Goal: Task Accomplishment & Management: Use online tool/utility

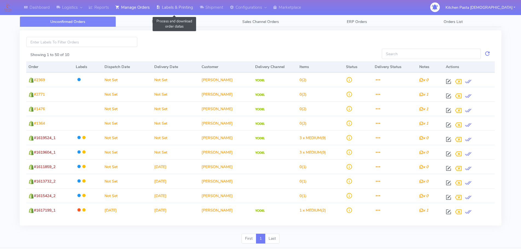
click at [173, 8] on link "Labels & Printing" at bounding box center [174, 7] width 43 height 15
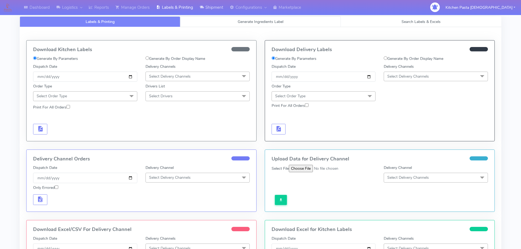
click at [230, 19] on link "Generate Ingredients Label" at bounding box center [260, 21] width 161 height 11
select select
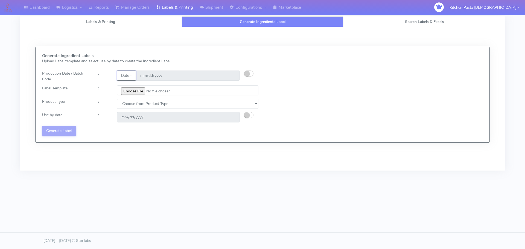
click at [127, 71] on button "Date" at bounding box center [126, 76] width 19 height 10
click at [143, 93] on input "file" at bounding box center [187, 90] width 141 height 10
type input "C:\fakepath\Ecom_176 _v6.jpg"
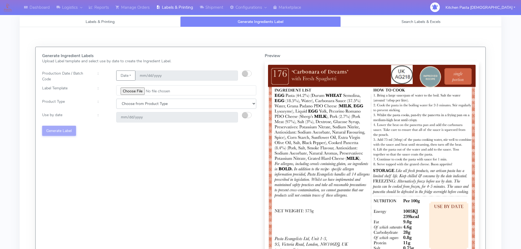
click at [124, 102] on select "Choose from Product Type ECOM ERETAIL CIRCULAR CIRC_DESERTS LASAGNE" at bounding box center [186, 104] width 140 height 10
click at [116, 99] on select "Choose from Product Type ECOM ERETAIL CIRCULAR CIRC_DESERTS LASAGNE" at bounding box center [186, 104] width 140 height 10
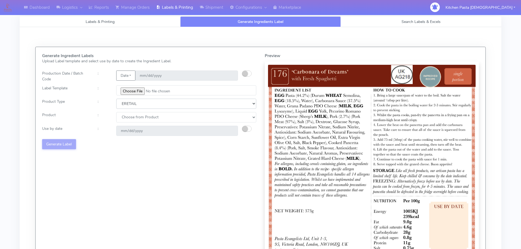
drag, startPoint x: 133, startPoint y: 105, endPoint x: 131, endPoint y: 108, distance: 4.3
click at [133, 105] on select "Choose from Product Type ECOM ERETAIL CIRCULAR CIRC_DESERTS LASAGNE" at bounding box center [186, 104] width 140 height 10
select select "0"
click at [116, 99] on select "Choose from Product Type ECOM ERETAIL CIRCULAR CIRC_DESERTS LASAGNE" at bounding box center [186, 104] width 140 height 10
drag, startPoint x: 127, startPoint y: 116, endPoint x: 128, endPoint y: 122, distance: 5.8
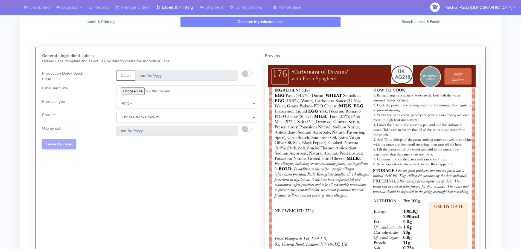
click at [127, 118] on select "Choose from Product PLAIN PASTA (EXCEPT HURRA) HURRA FILLED PASTA BUTTER (INTER…" at bounding box center [186, 117] width 140 height 10
select select "0"
click at [116, 112] on select "Choose from Product PLAIN PASTA (EXCEPT HURRA) HURRA FILLED PASTA BUTTER (INTER…" at bounding box center [186, 117] width 140 height 10
click at [246, 129] on small "button" at bounding box center [244, 128] width 5 height 5
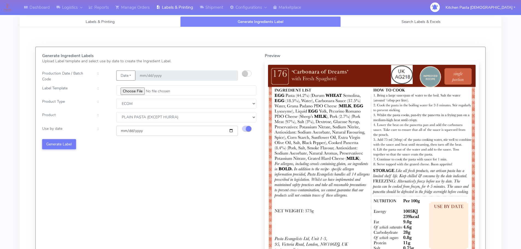
click at [233, 131] on input "[DATE]" at bounding box center [177, 131] width 122 height 10
type input "[DATE]"
click at [73, 145] on button "Generate Label" at bounding box center [59, 144] width 34 height 10
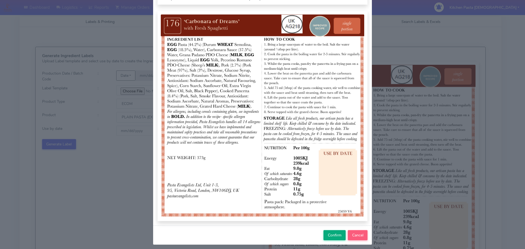
scroll to position [57, 0]
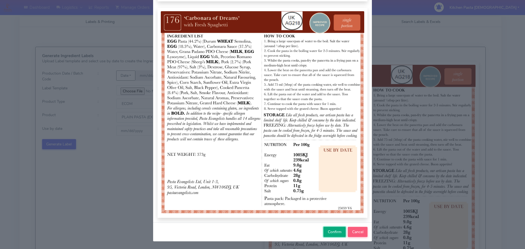
drag, startPoint x: 335, startPoint y: 232, endPoint x: 289, endPoint y: 211, distance: 50.3
click at [335, 232] on span "Confirm" at bounding box center [335, 231] width 14 height 5
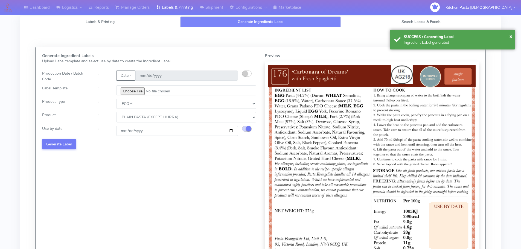
select select
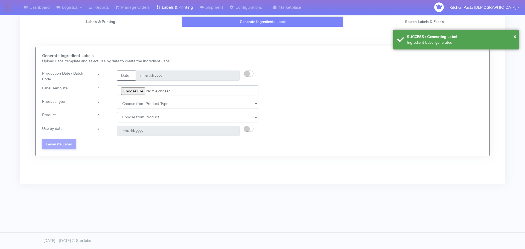
click at [137, 90] on input "file" at bounding box center [187, 90] width 141 height 10
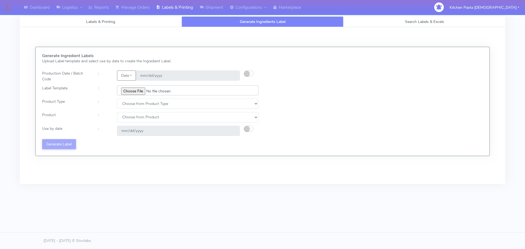
type input "C:\fakepath\Ecom_240_V3.jpg"
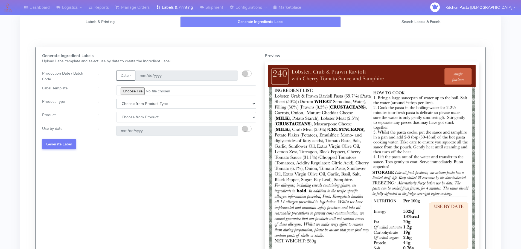
click at [125, 105] on select "Choose from Product Type ECOM ERETAIL CIRCULAR CIRC_DESERTS LASAGNE" at bounding box center [186, 104] width 140 height 10
select select "0"
click at [116, 99] on select "Choose from Product Type ECOM ERETAIL CIRCULAR CIRC_DESERTS LASAGNE" at bounding box center [186, 104] width 140 height 10
drag, startPoint x: 128, startPoint y: 116, endPoint x: 128, endPoint y: 120, distance: 4.6
click at [128, 116] on select "Choose from Product PLAIN PASTA (EXCEPT HURRA) HURRA FILLED PASTA BUTTER (INTER…" at bounding box center [186, 117] width 140 height 10
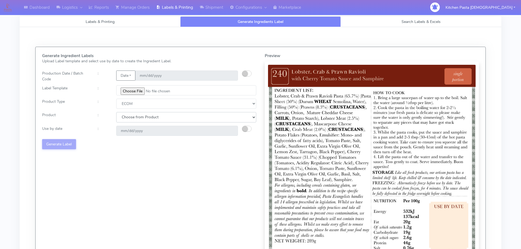
select select "0"
click at [116, 112] on select "Choose from Product PLAIN PASTA (EXCEPT HURRA) HURRA FILLED PASTA BUTTER (INTER…" at bounding box center [186, 117] width 140 height 10
click at [245, 129] on small "button" at bounding box center [244, 128] width 5 height 5
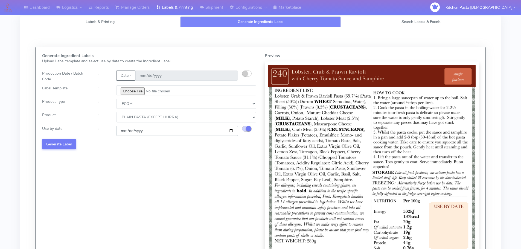
click at [232, 131] on input "[DATE]" at bounding box center [177, 131] width 122 height 10
type input "[DATE]"
click at [61, 143] on button "Generate Label" at bounding box center [59, 144] width 34 height 10
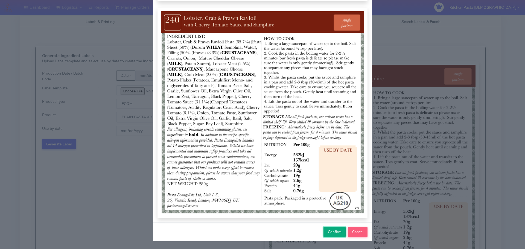
click at [338, 231] on span "Confirm" at bounding box center [335, 231] width 14 height 5
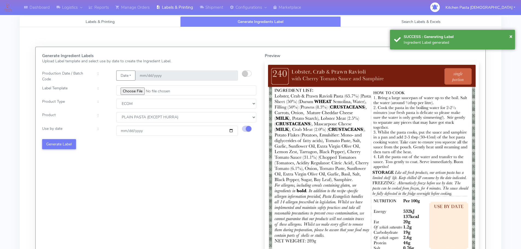
select select
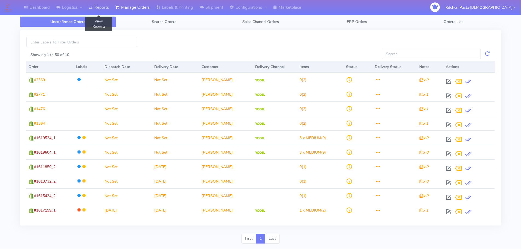
click at [96, 5] on link "Reports" at bounding box center [98, 7] width 27 height 15
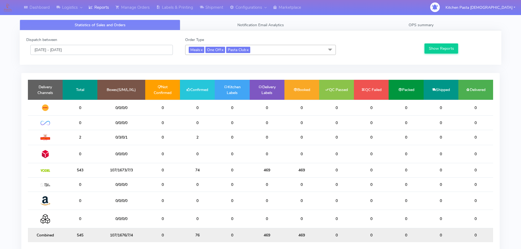
click at [64, 52] on input "31/08/2025 - 31/08/2025" at bounding box center [101, 50] width 142 height 10
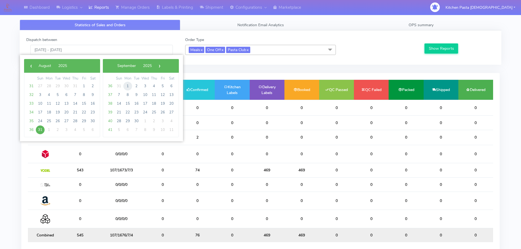
click at [129, 86] on span "1" at bounding box center [127, 86] width 9 height 9
click at [49, 88] on span "1" at bounding box center [49, 86] width 9 height 9
type input "01/09/2025 - 01/09/2025"
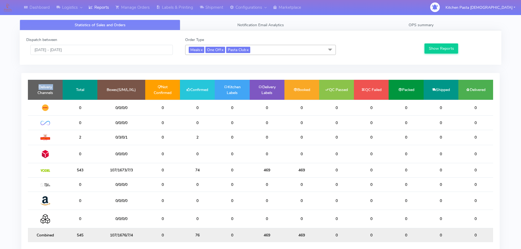
click at [49, 88] on td "Delivery Channels" at bounding box center [45, 90] width 35 height 20
click at [434, 50] on button "Show Reports" at bounding box center [441, 48] width 34 height 10
click at [432, 50] on button "Show Reports" at bounding box center [441, 48] width 34 height 10
click at [415, 21] on link "OPS summary" at bounding box center [421, 25] width 161 height 11
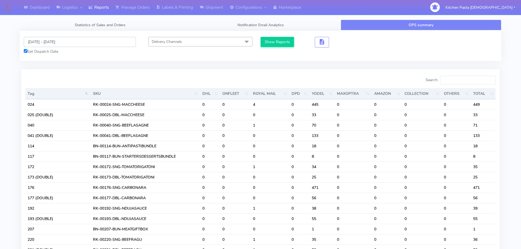
click at [62, 44] on input "31/08/2025 - 31/08/2025" at bounding box center [80, 42] width 112 height 10
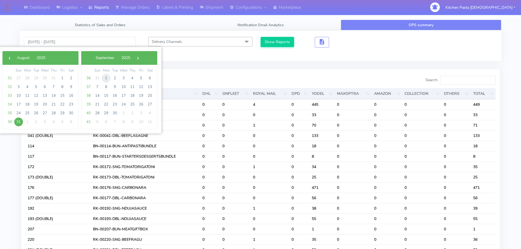
click at [103, 79] on span "1" at bounding box center [106, 78] width 9 height 9
click at [25, 77] on span "1" at bounding box center [27, 78] width 9 height 9
type input "01/09/2025 - 01/09/2025"
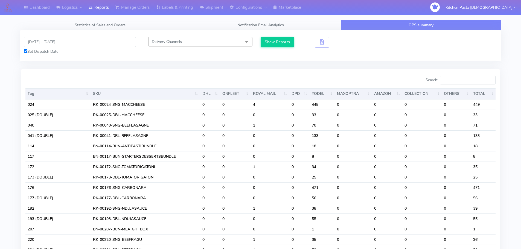
click at [25, 77] on div at bounding box center [140, 81] width 239 height 11
click at [272, 42] on button "Show Reports" at bounding box center [278, 42] width 34 height 10
click at [462, 76] on input "Search:" at bounding box center [468, 80] width 56 height 9
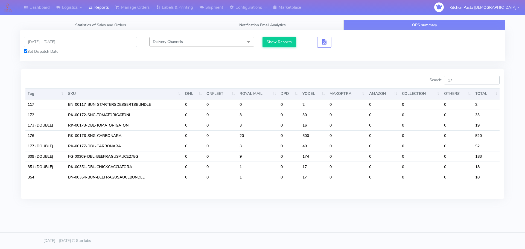
type input "1"
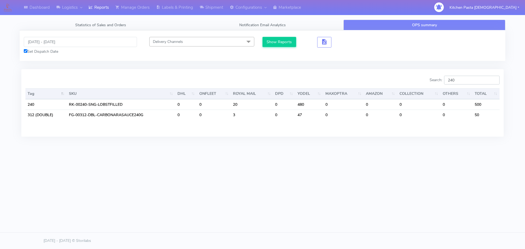
type input "240"
